Goal: Task Accomplishment & Management: Manage account settings

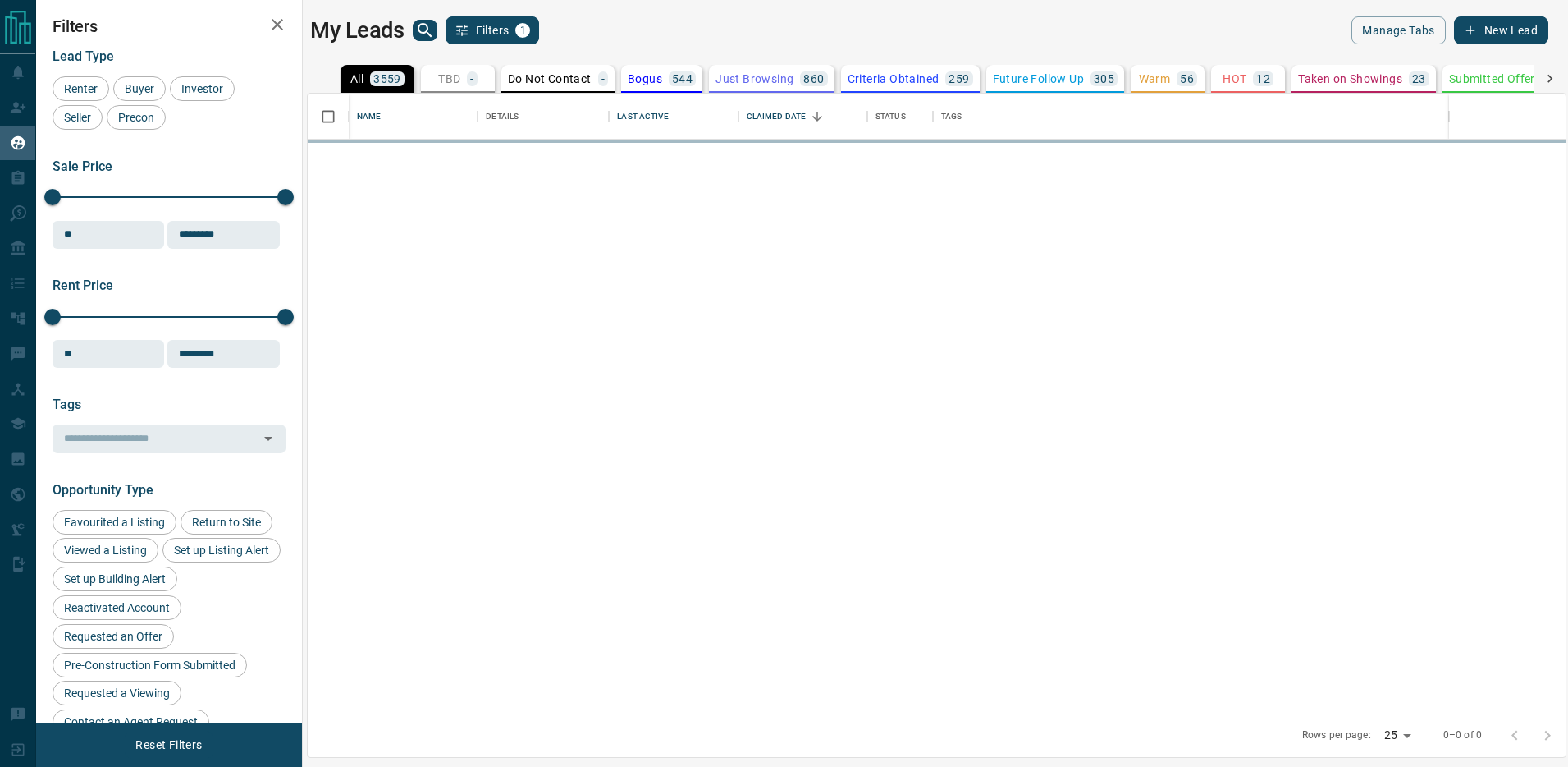
scroll to position [620, 1258]
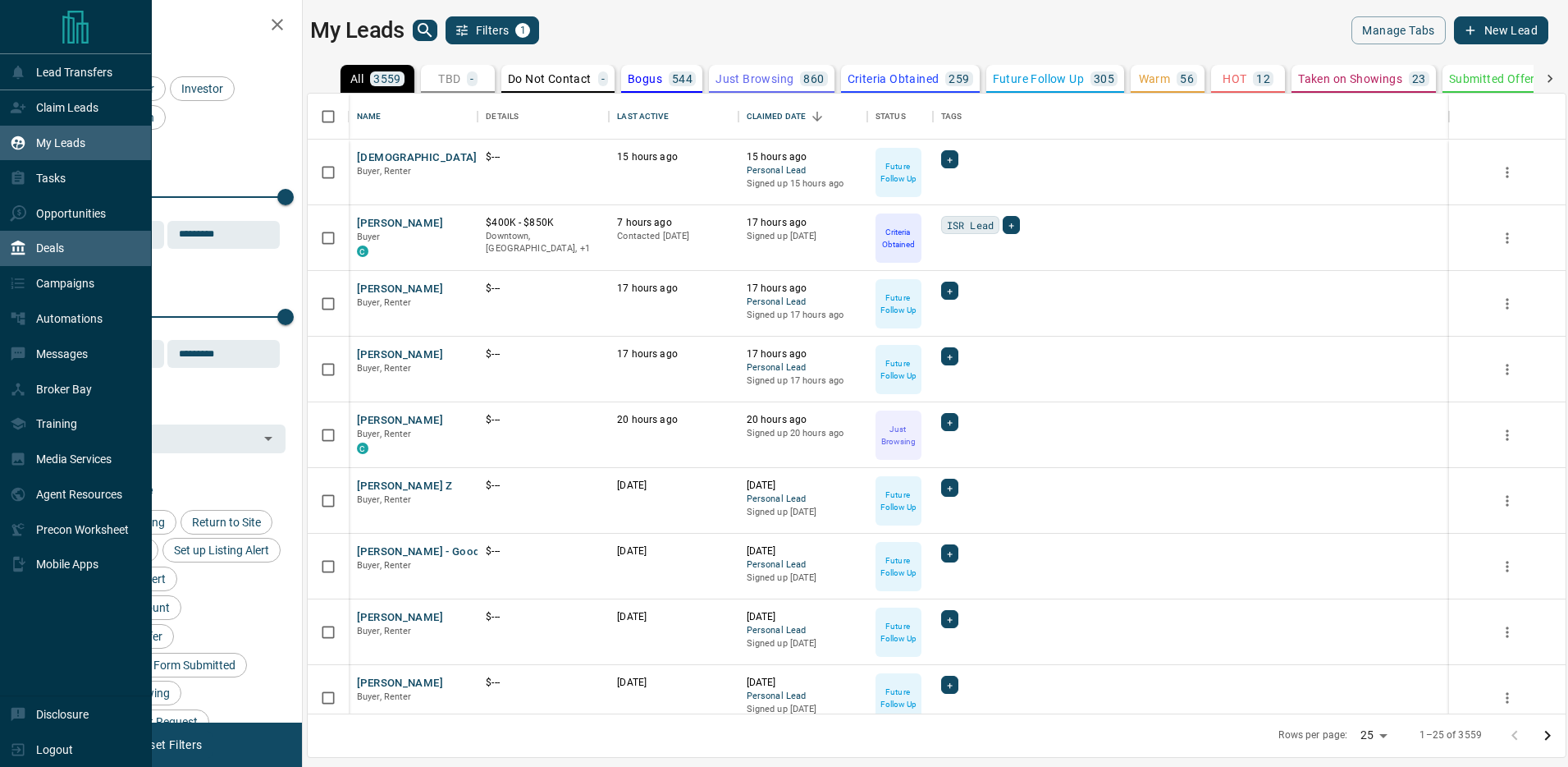
click at [48, 248] on p "Deals" at bounding box center [50, 248] width 28 height 13
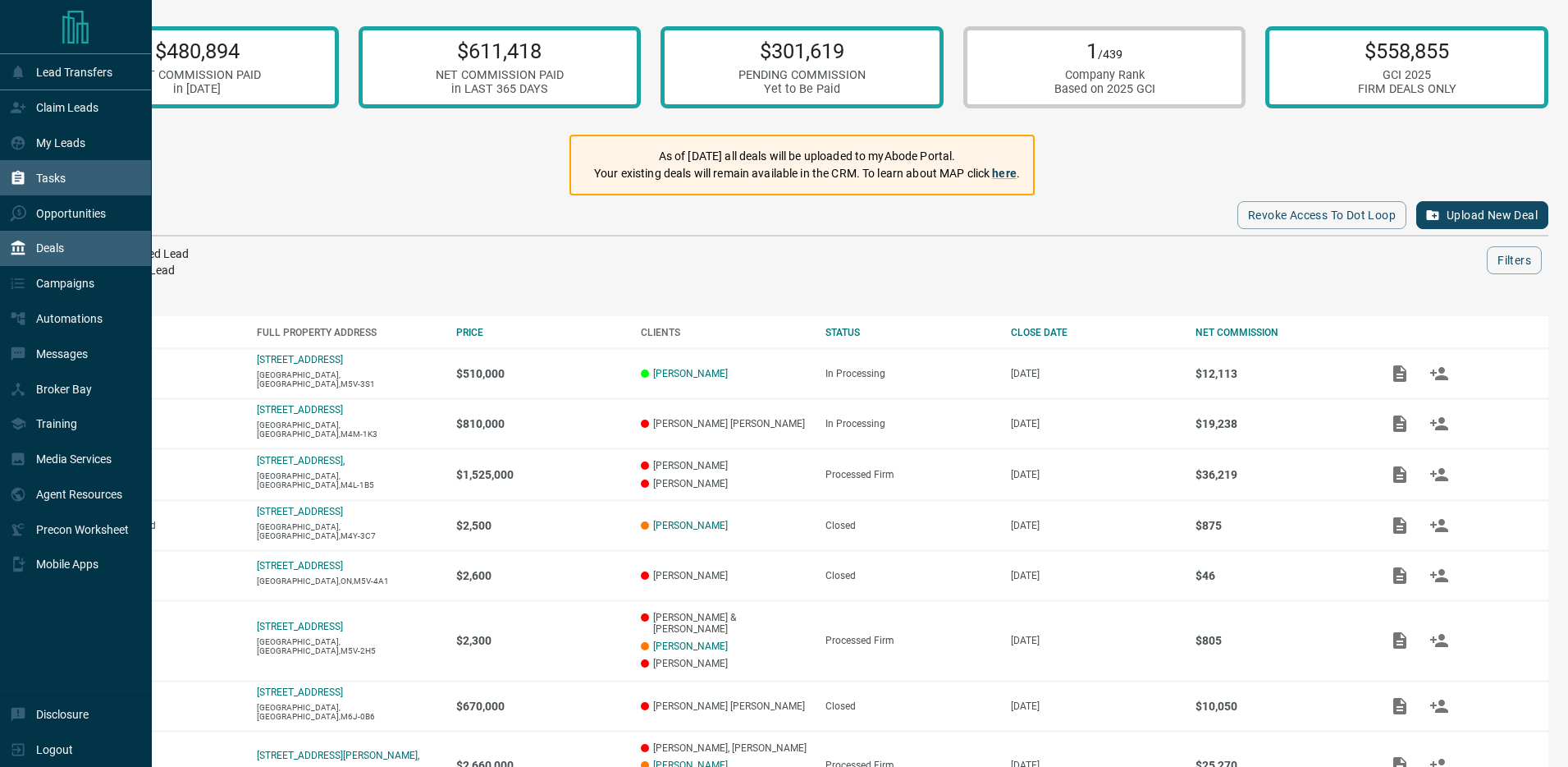
click at [53, 170] on div "Tasks" at bounding box center [38, 177] width 56 height 27
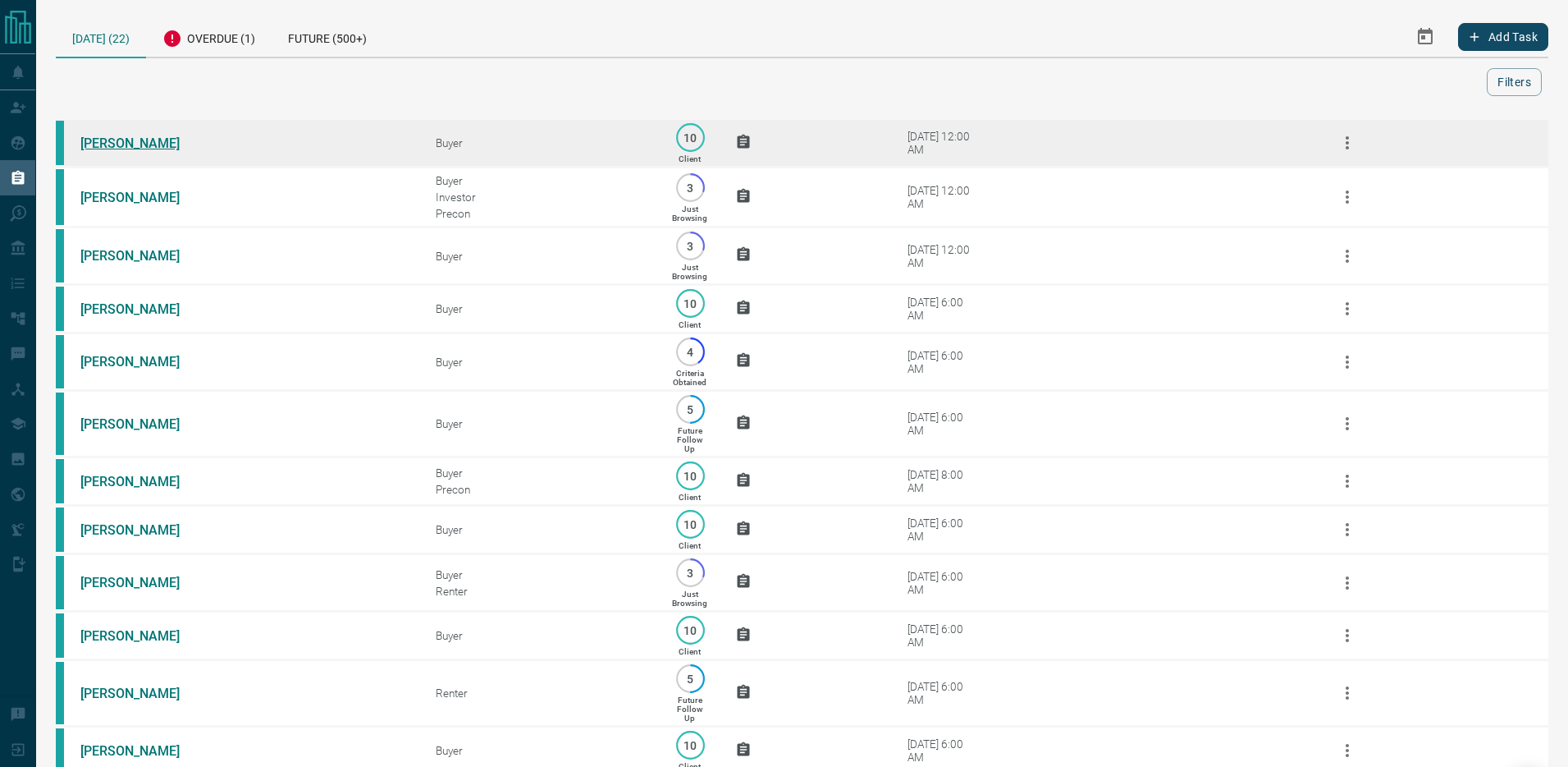
click at [116, 145] on link "[PERSON_NAME]" at bounding box center [142, 143] width 124 height 16
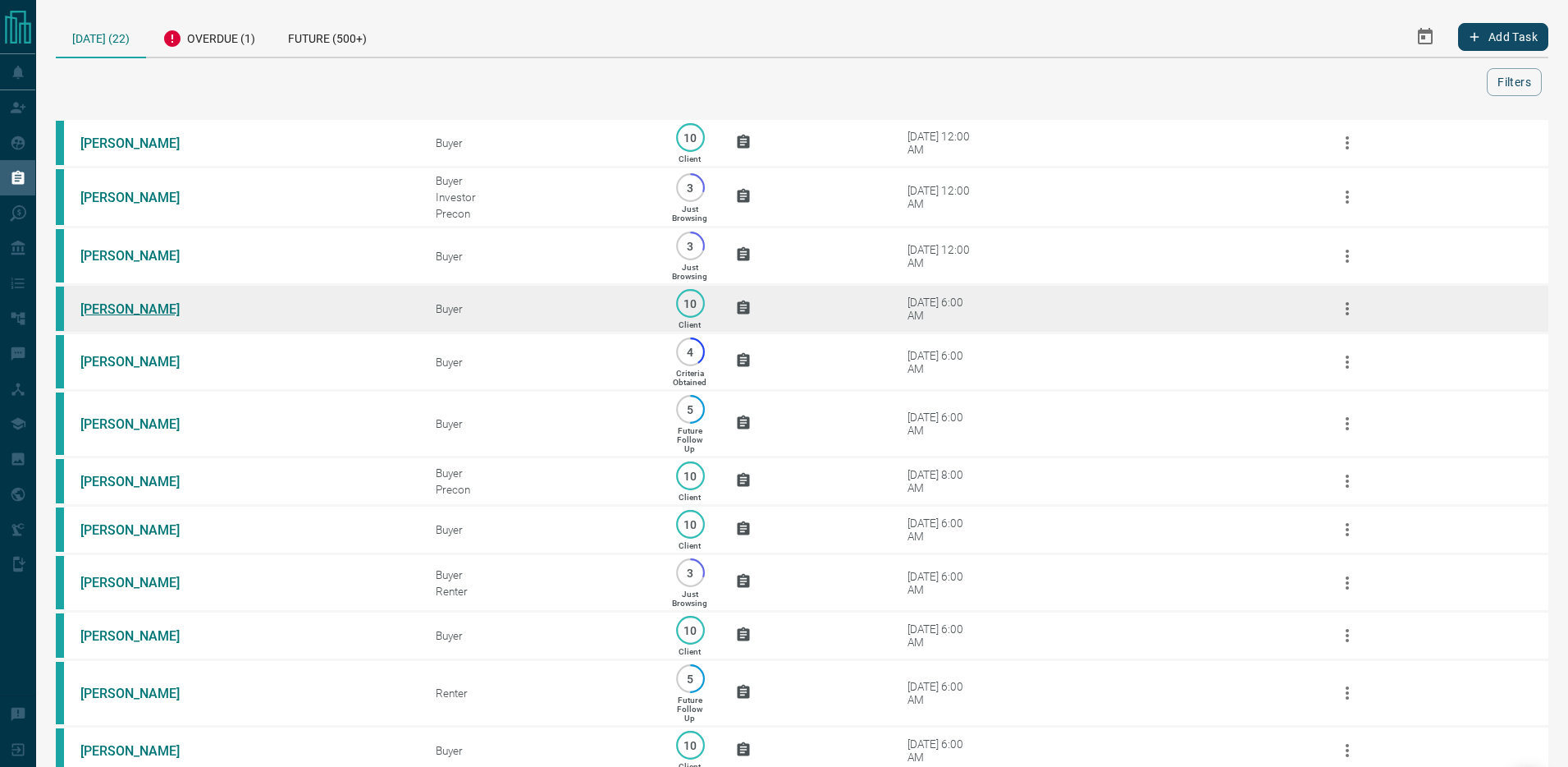
click at [108, 307] on link "[PERSON_NAME]" at bounding box center [142, 309] width 124 height 16
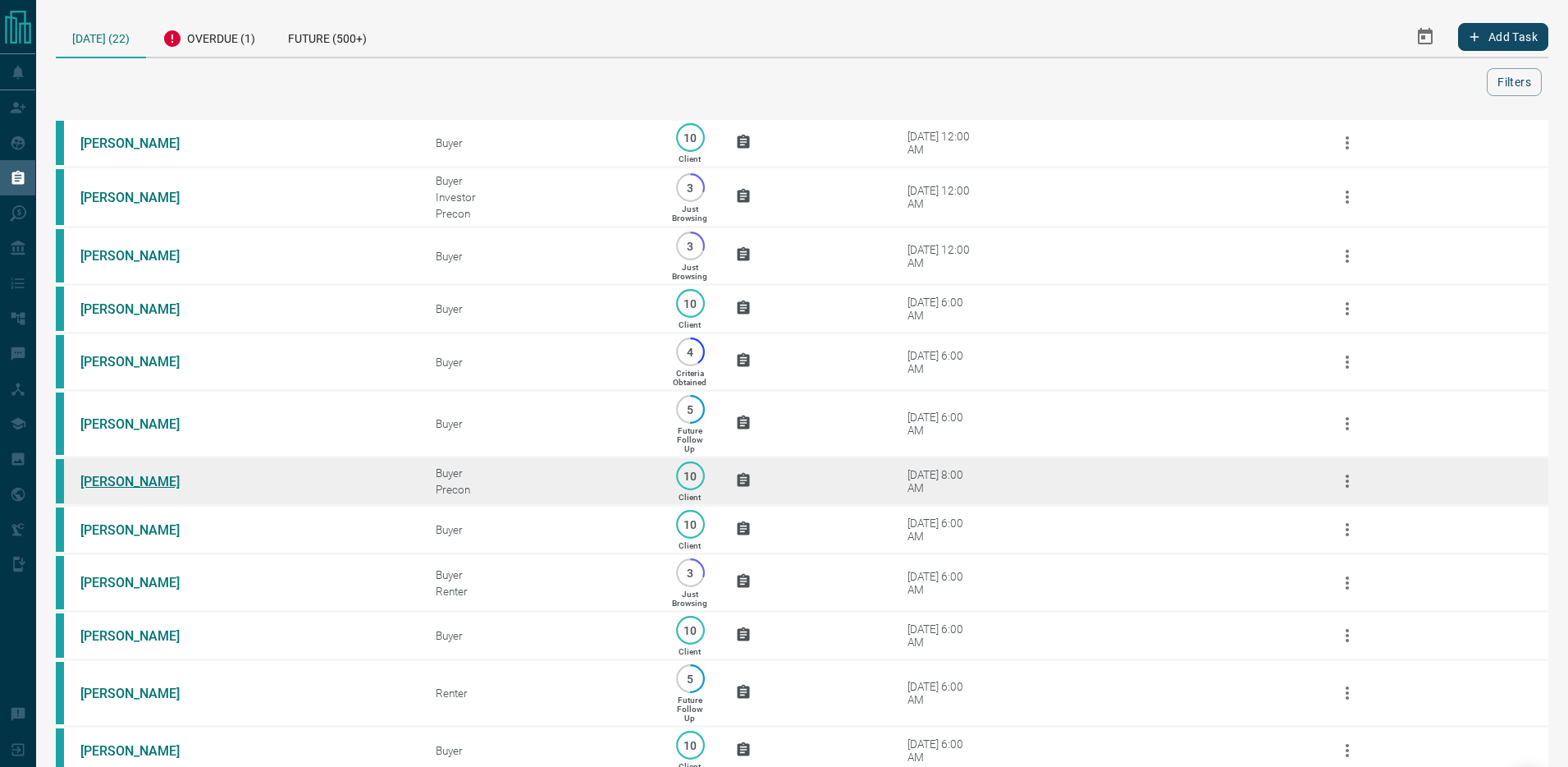
click at [124, 481] on link "[PERSON_NAME]" at bounding box center [142, 481] width 124 height 16
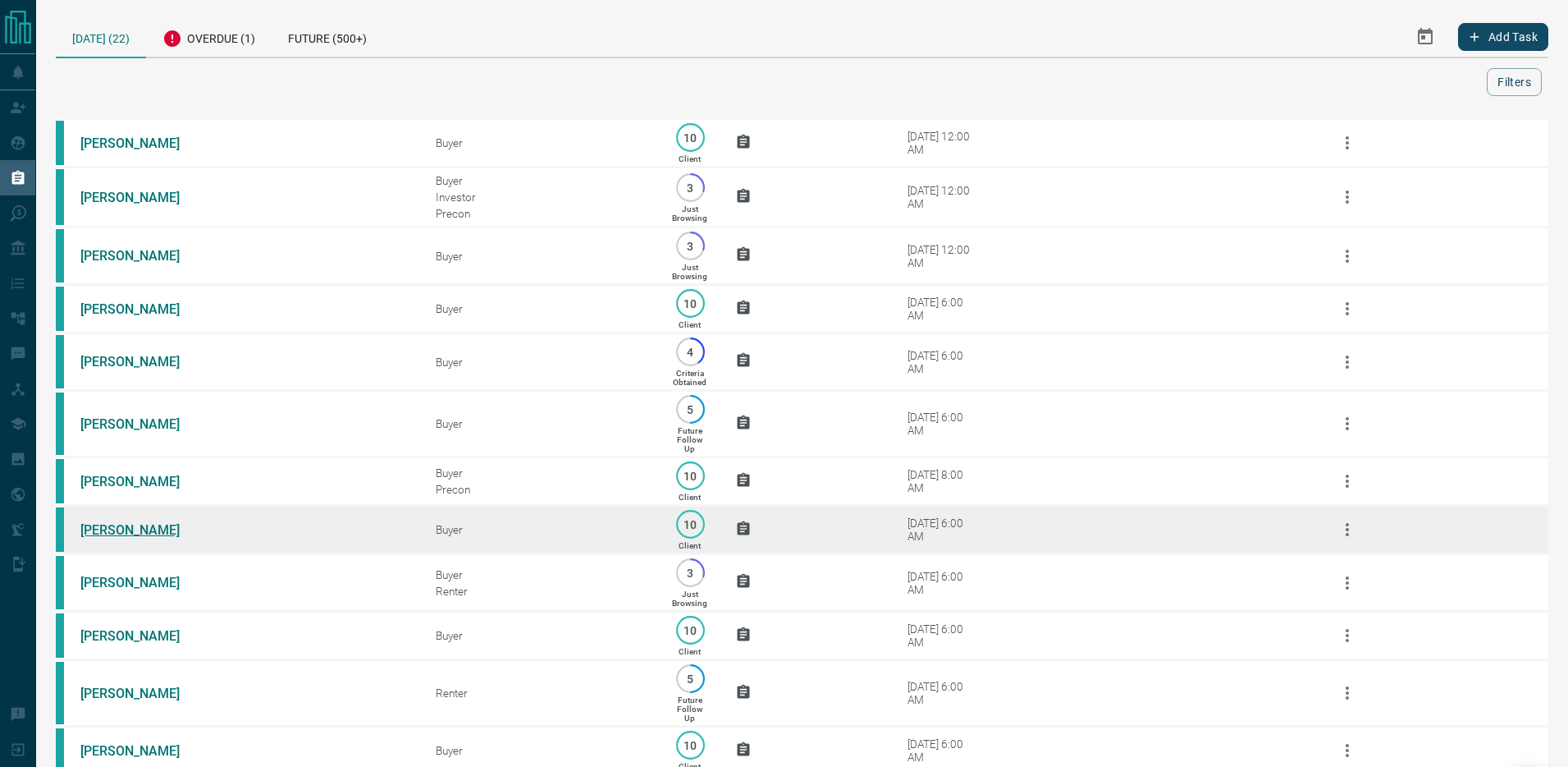
click at [124, 531] on link "[PERSON_NAME]" at bounding box center [142, 529] width 124 height 16
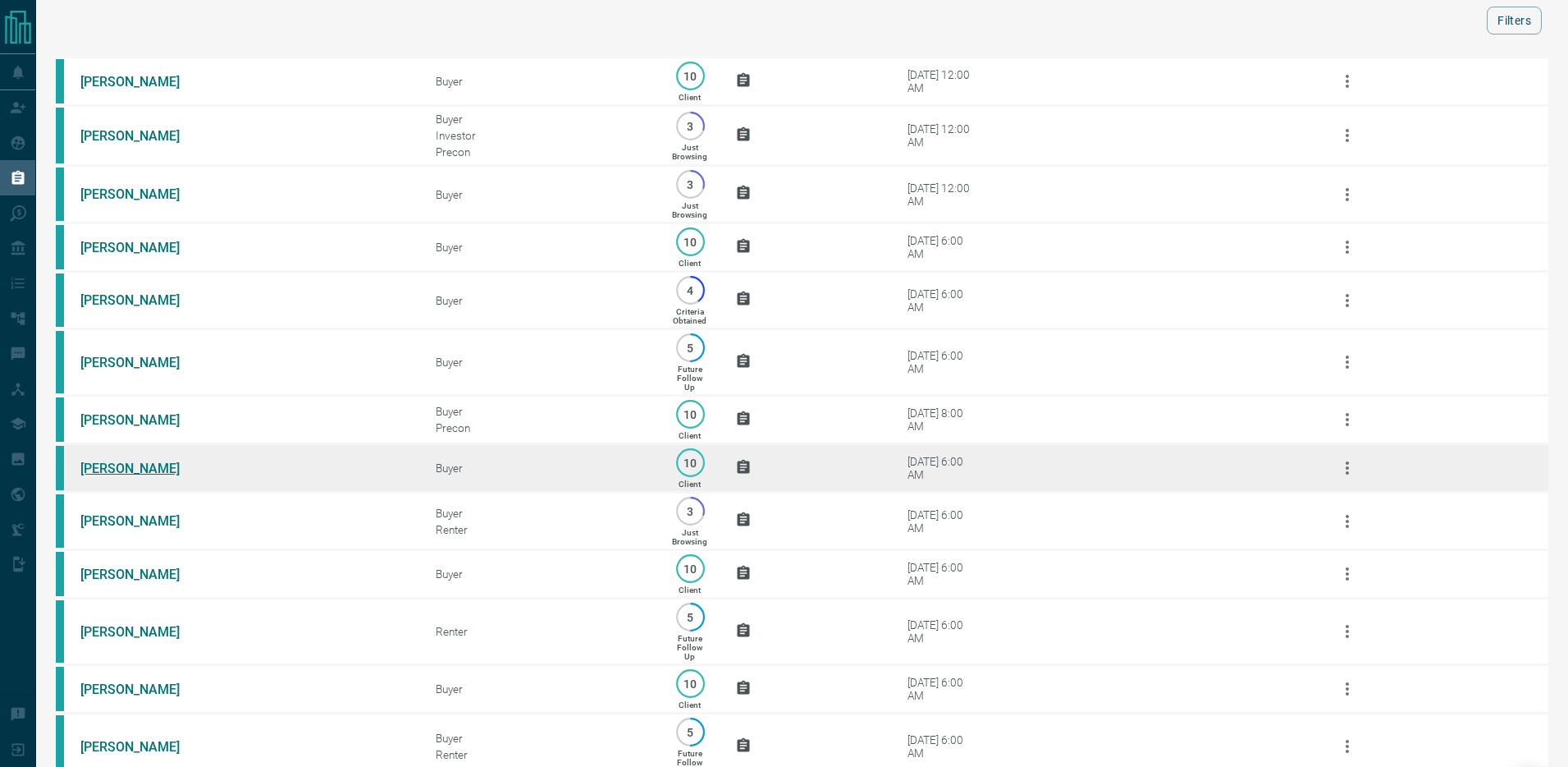
scroll to position [92, 0]
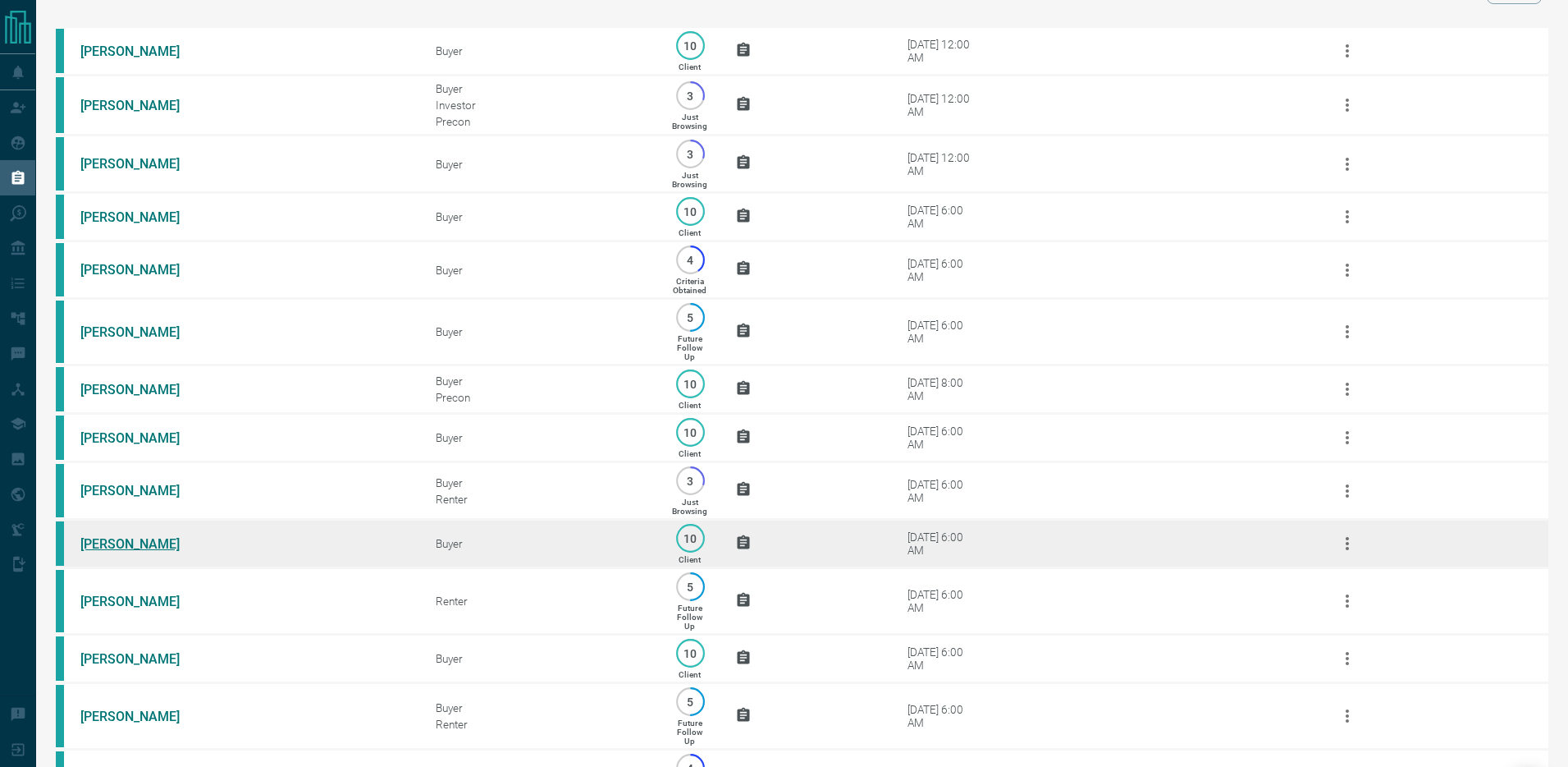
click at [100, 547] on link "[PERSON_NAME]" at bounding box center [142, 543] width 124 height 16
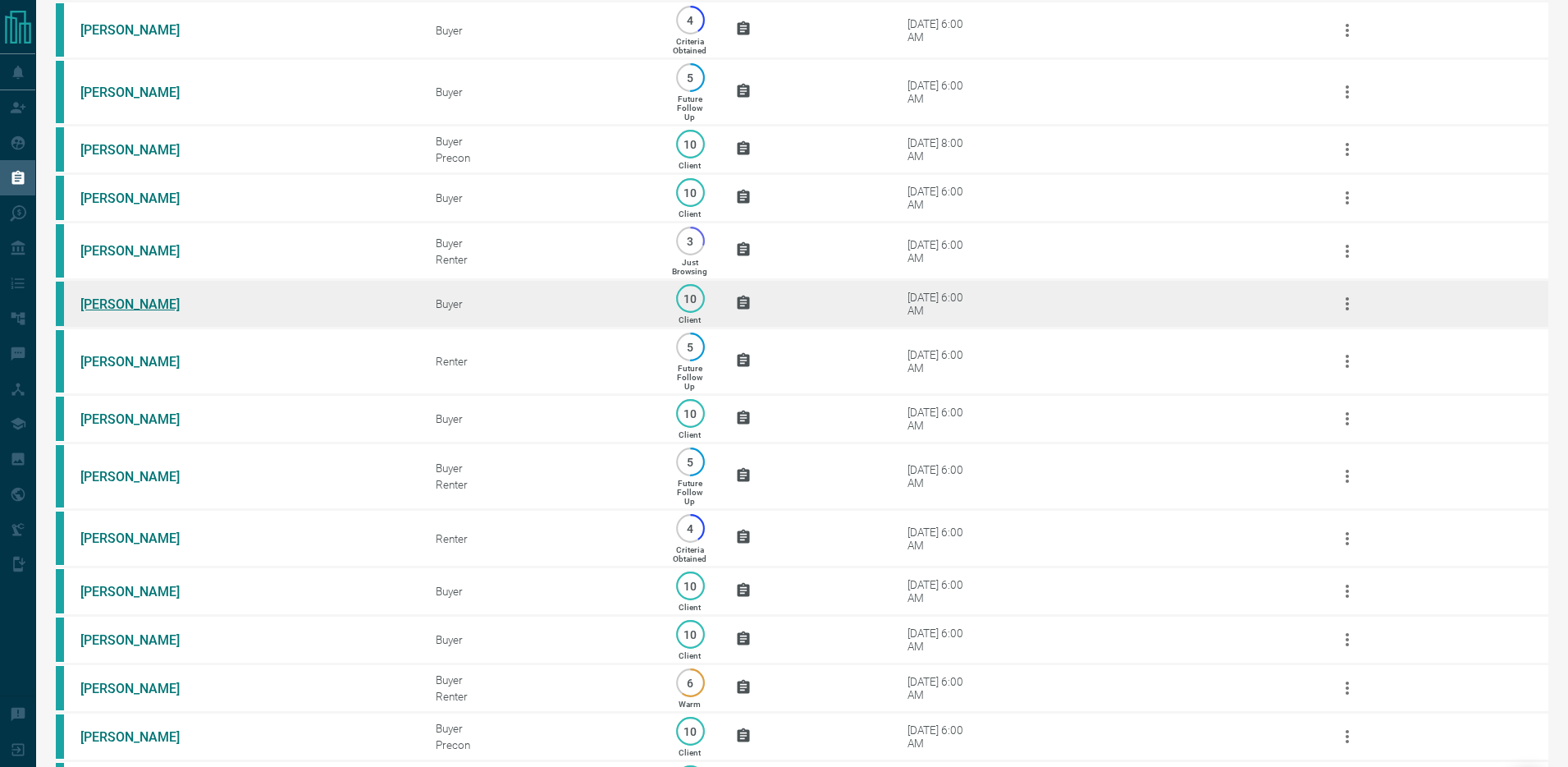
scroll to position [417, 0]
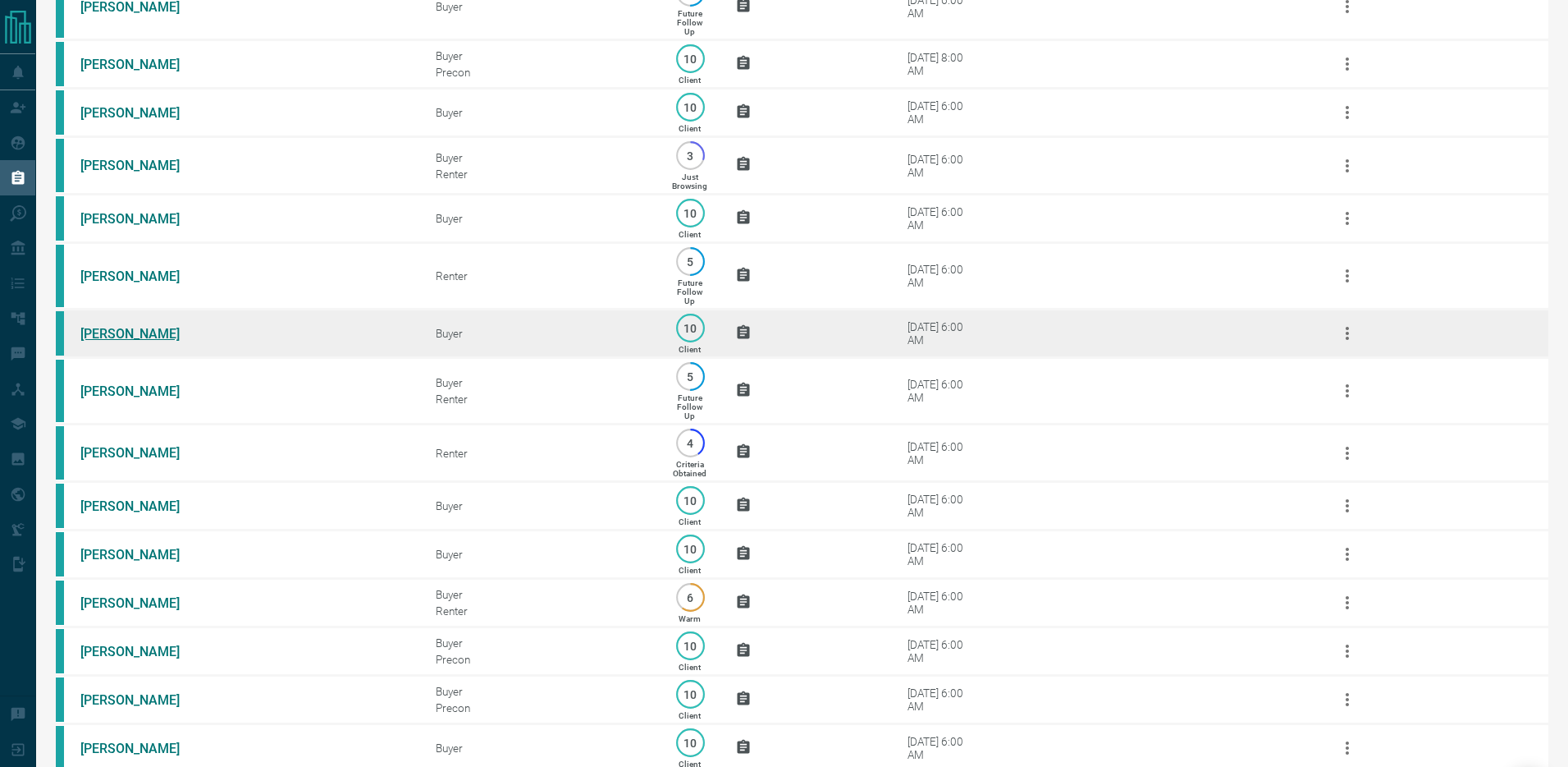
click at [108, 331] on link "[PERSON_NAME]" at bounding box center [142, 333] width 124 height 16
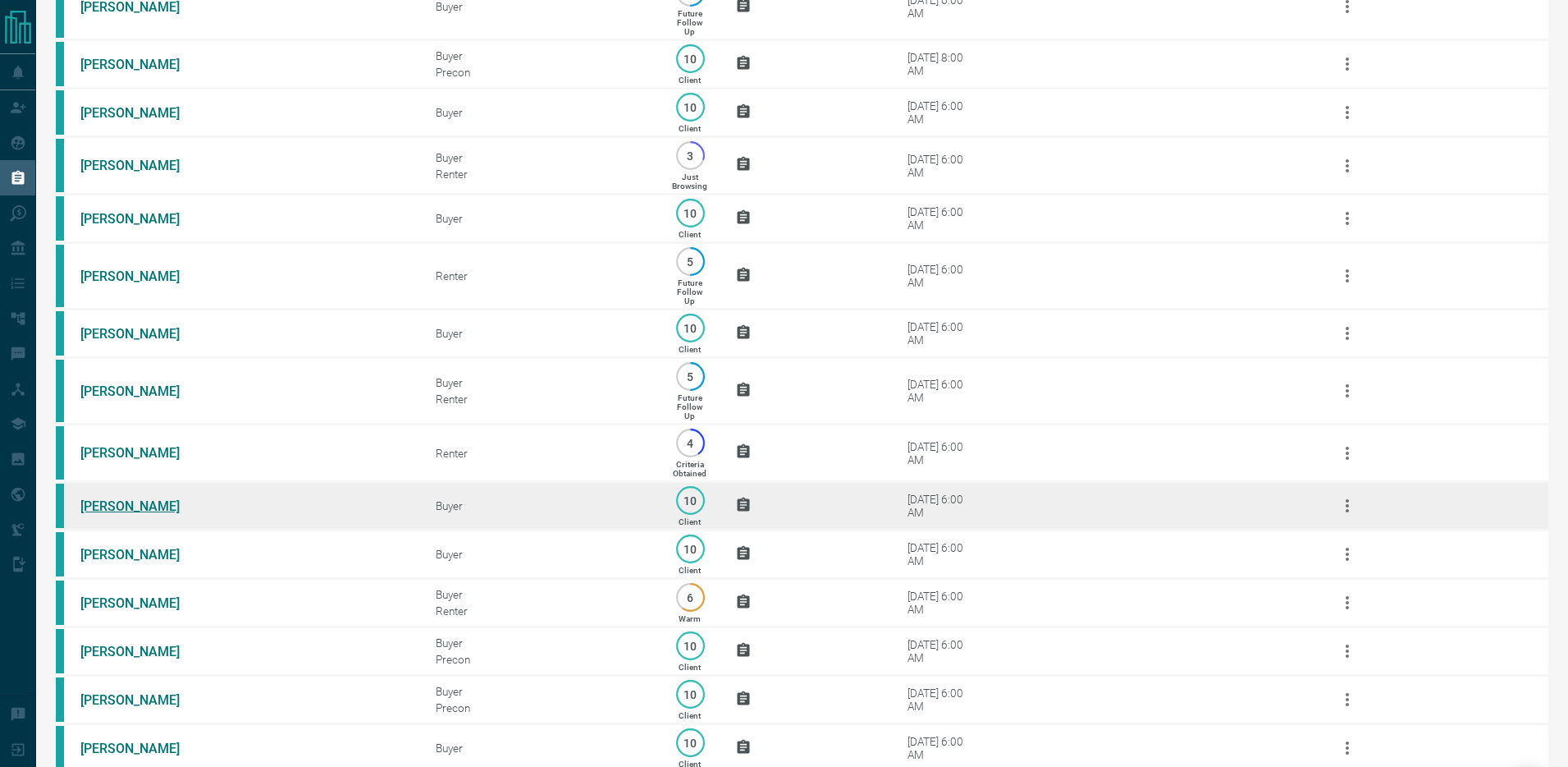
click at [107, 505] on link "[PERSON_NAME]" at bounding box center [142, 505] width 124 height 16
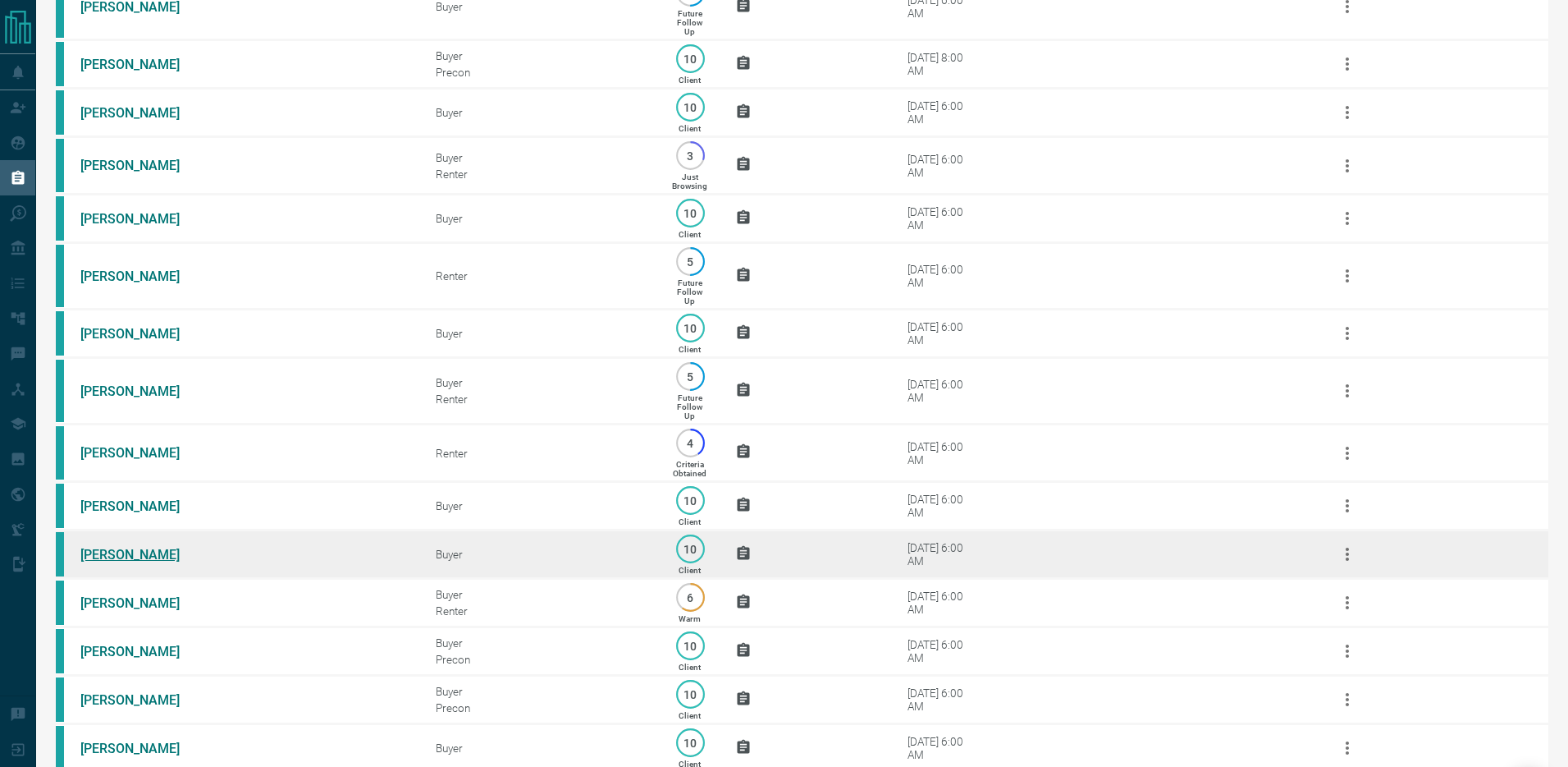
click at [106, 551] on link "[PERSON_NAME]" at bounding box center [142, 554] width 124 height 16
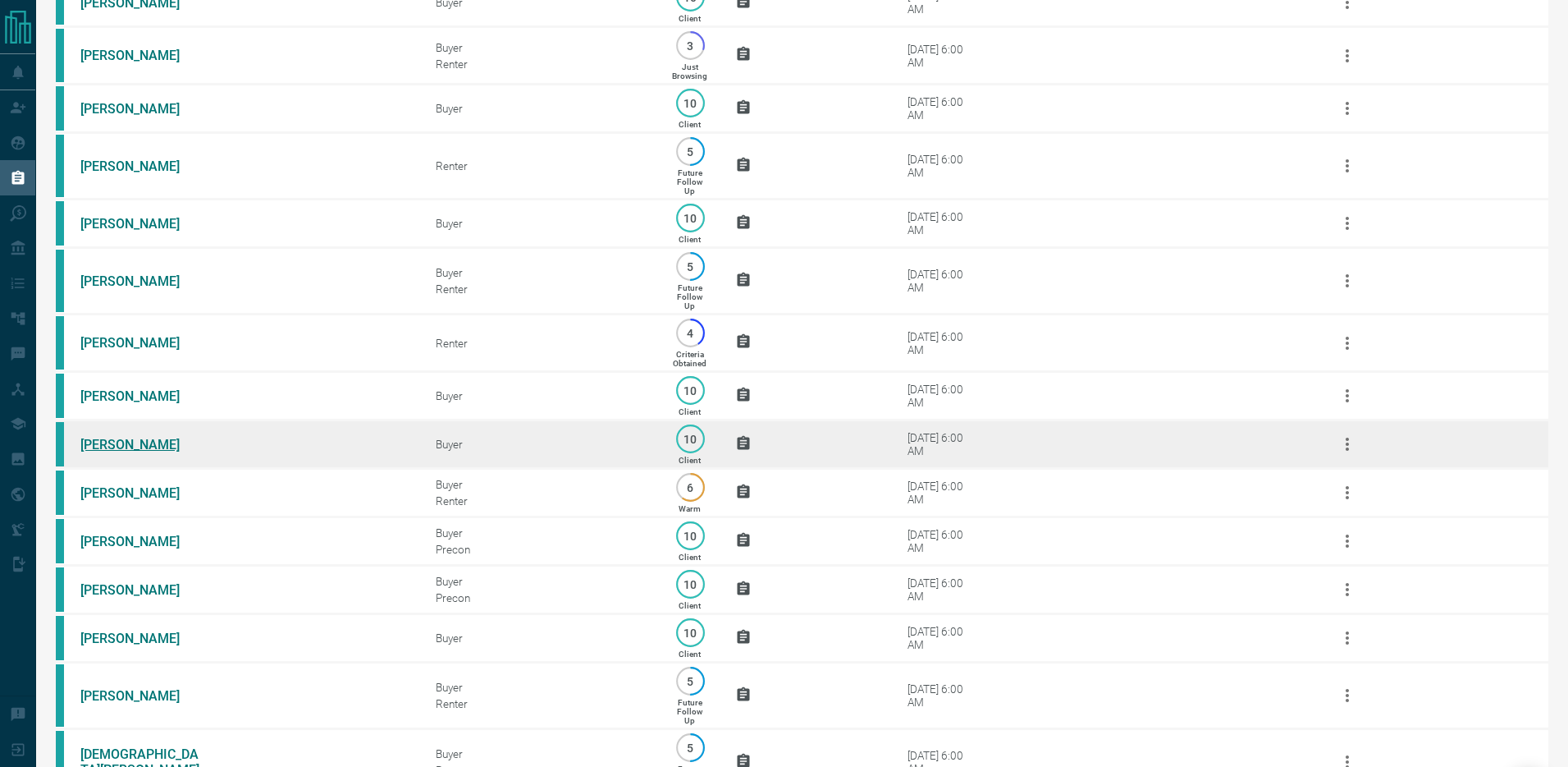
scroll to position [544, 0]
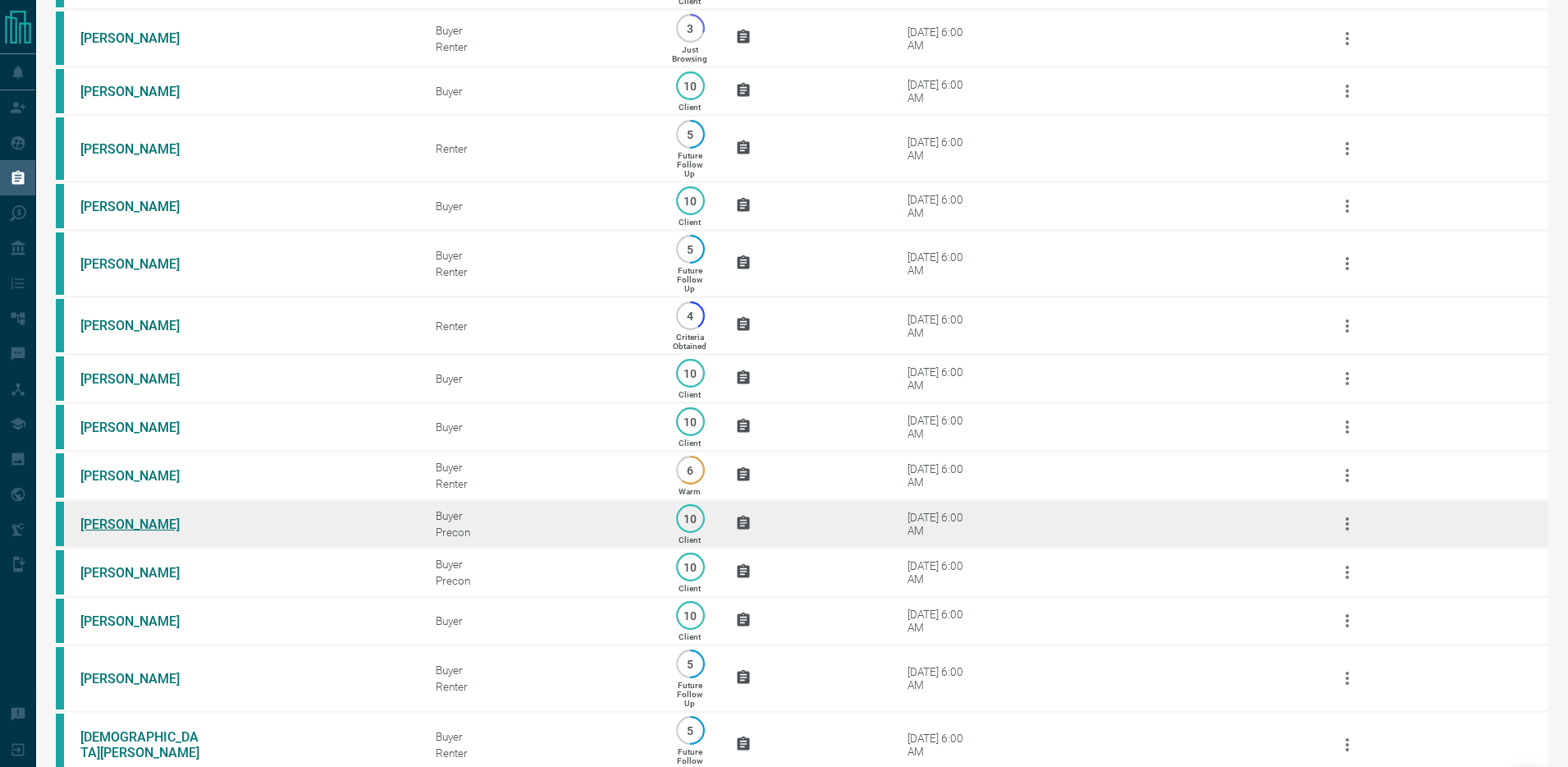
click at [99, 527] on link "[PERSON_NAME]" at bounding box center [142, 524] width 124 height 16
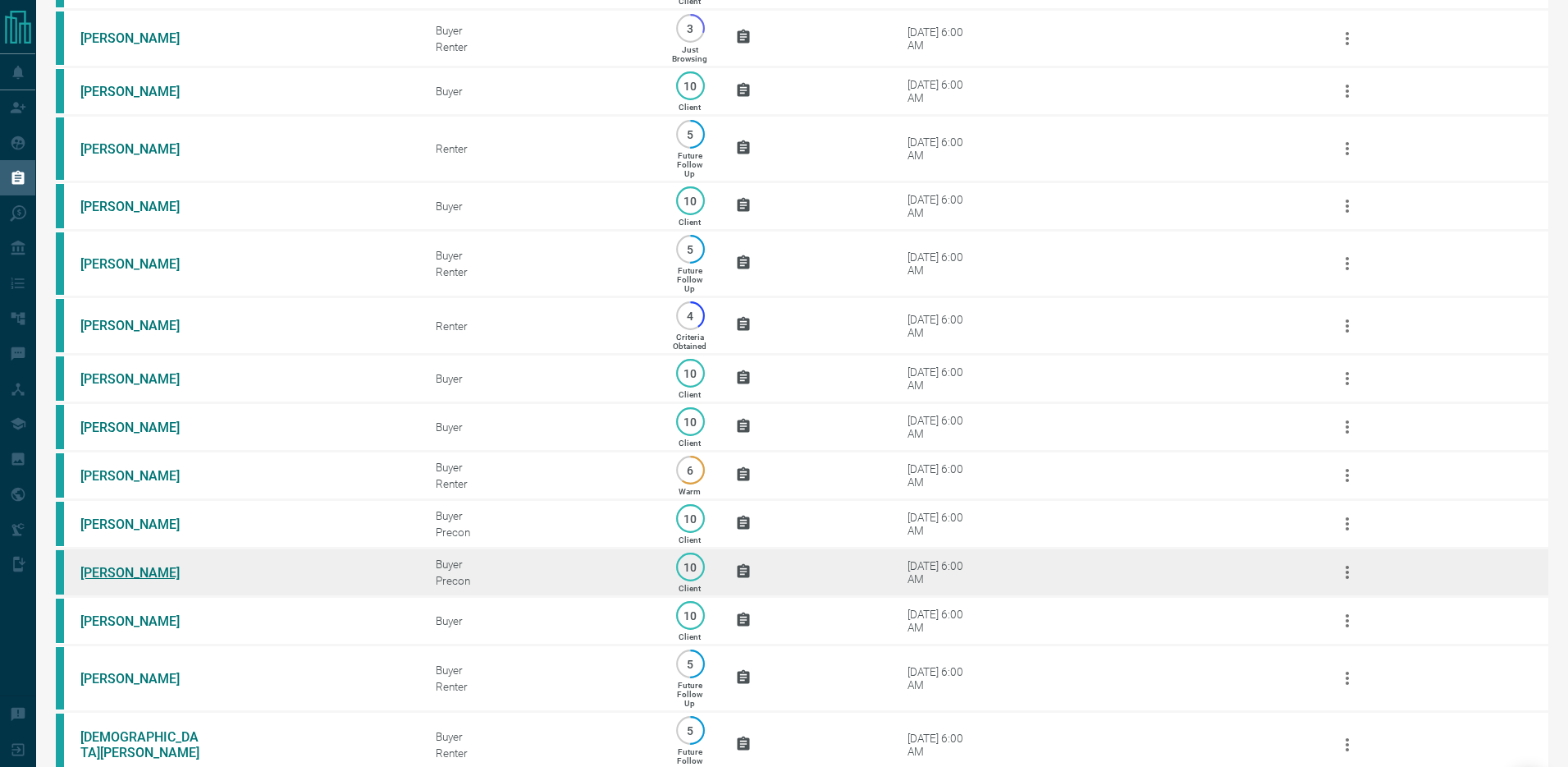
click at [104, 571] on link "[PERSON_NAME]" at bounding box center [142, 572] width 124 height 16
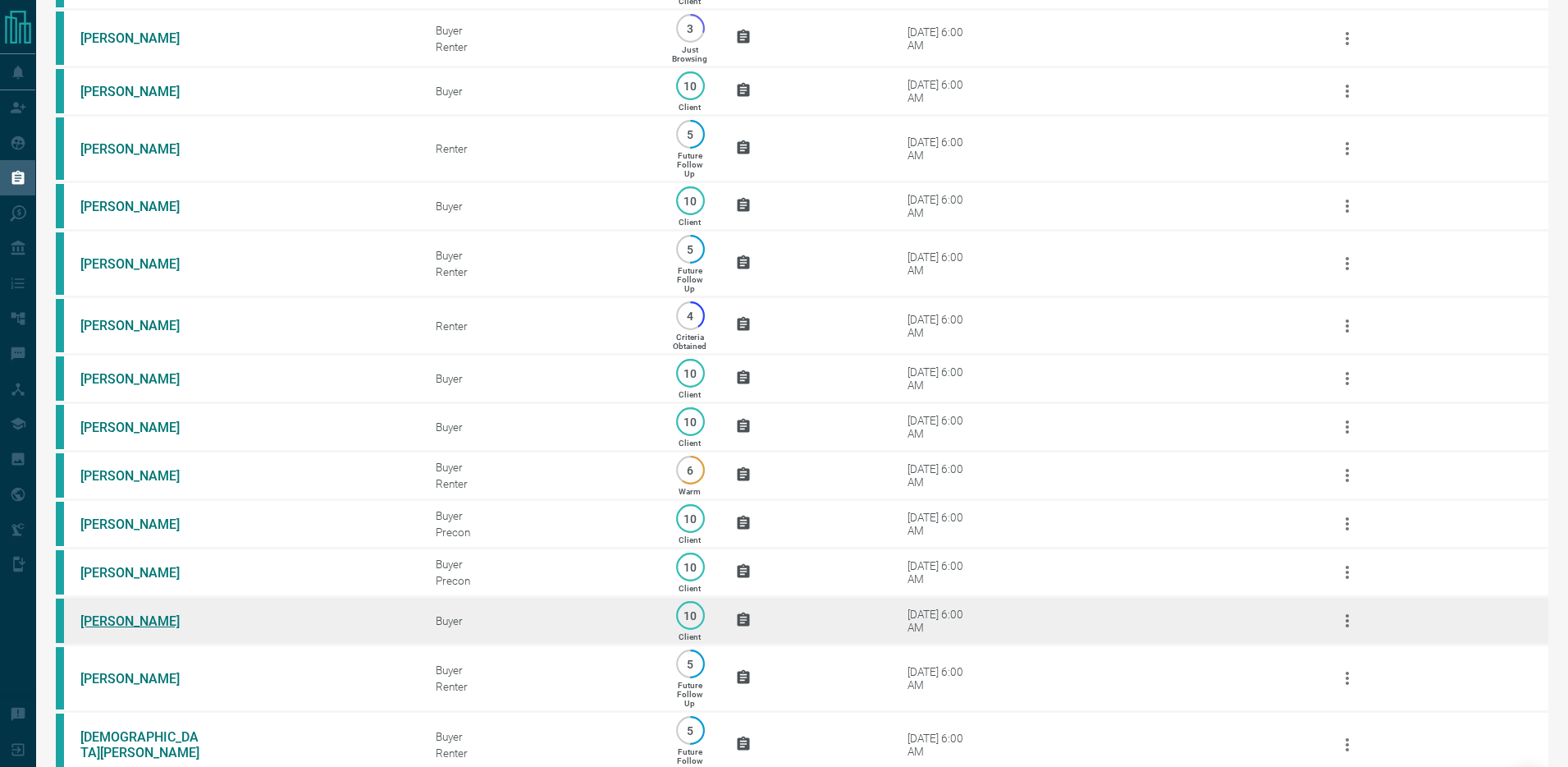
click at [105, 628] on link "[PERSON_NAME]" at bounding box center [142, 620] width 124 height 16
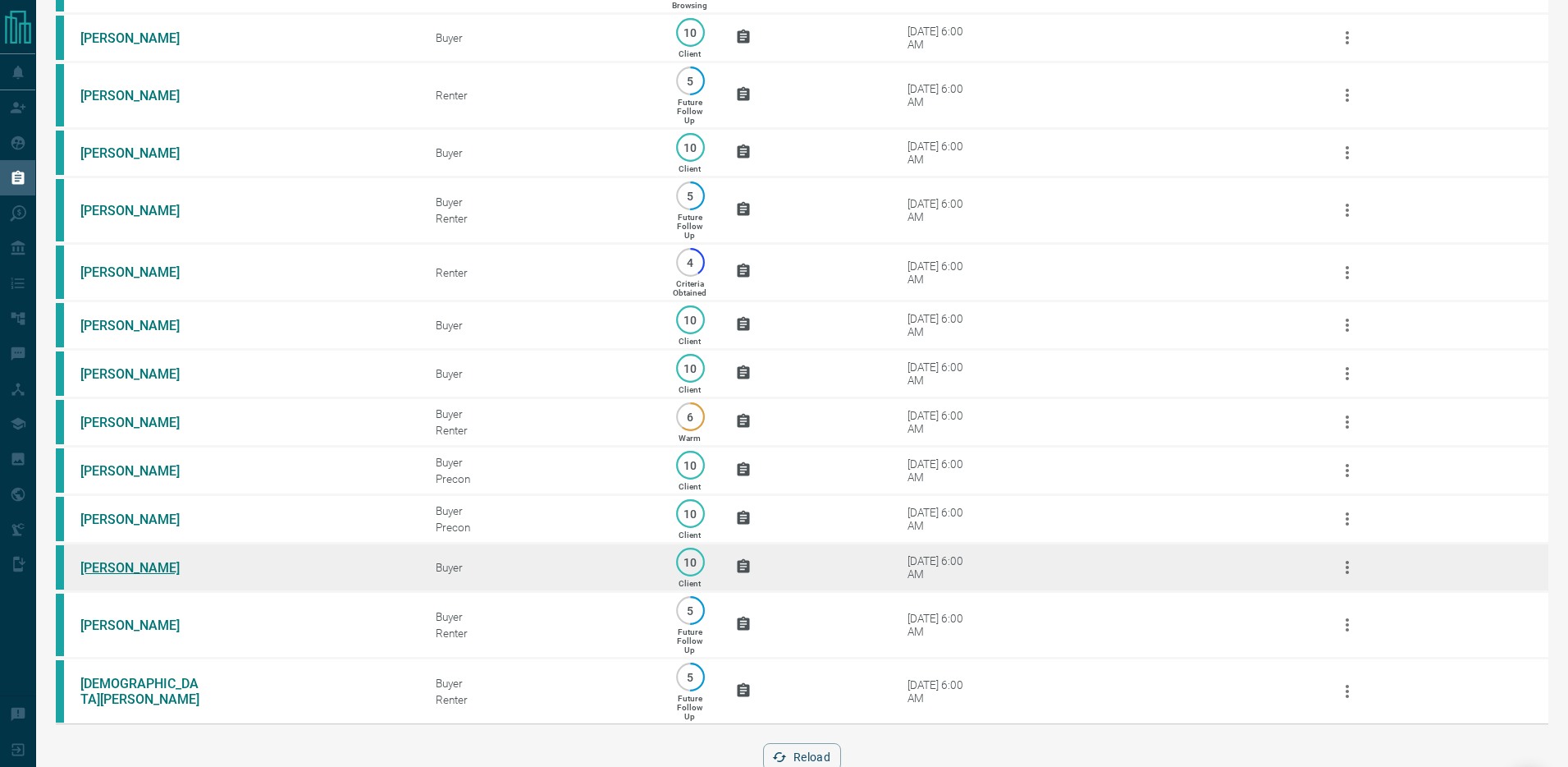
scroll to position [638, 0]
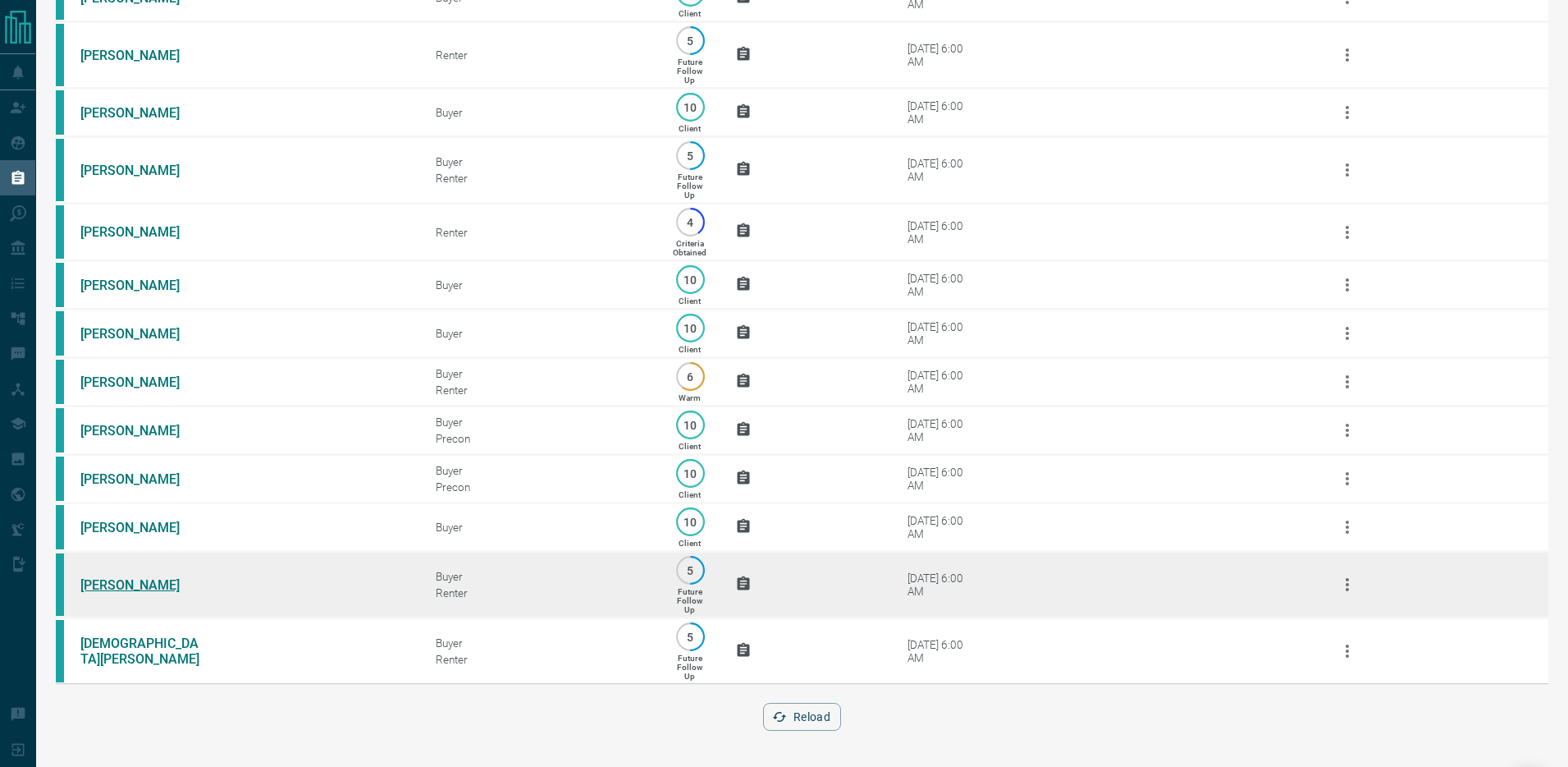
click at [125, 587] on link "[PERSON_NAME]" at bounding box center [142, 584] width 124 height 16
